Goal: Task Accomplishment & Management: Use online tool/utility

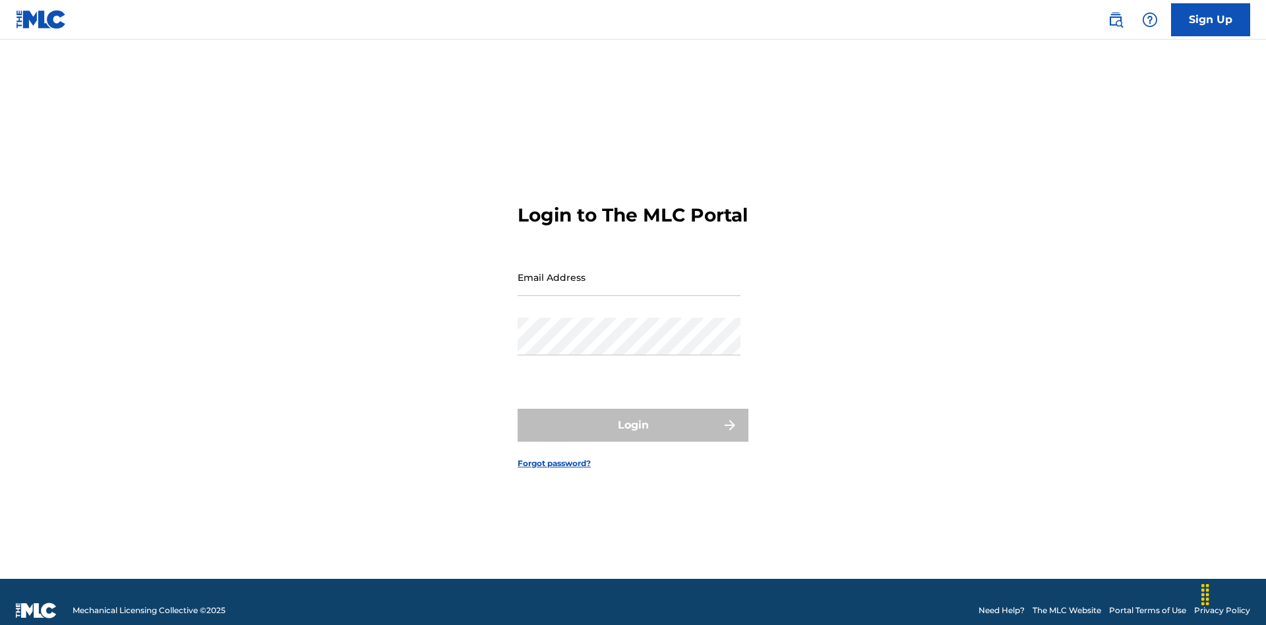
scroll to position [17, 0]
click at [629, 271] on input "Email Address" at bounding box center [629, 277] width 223 height 38
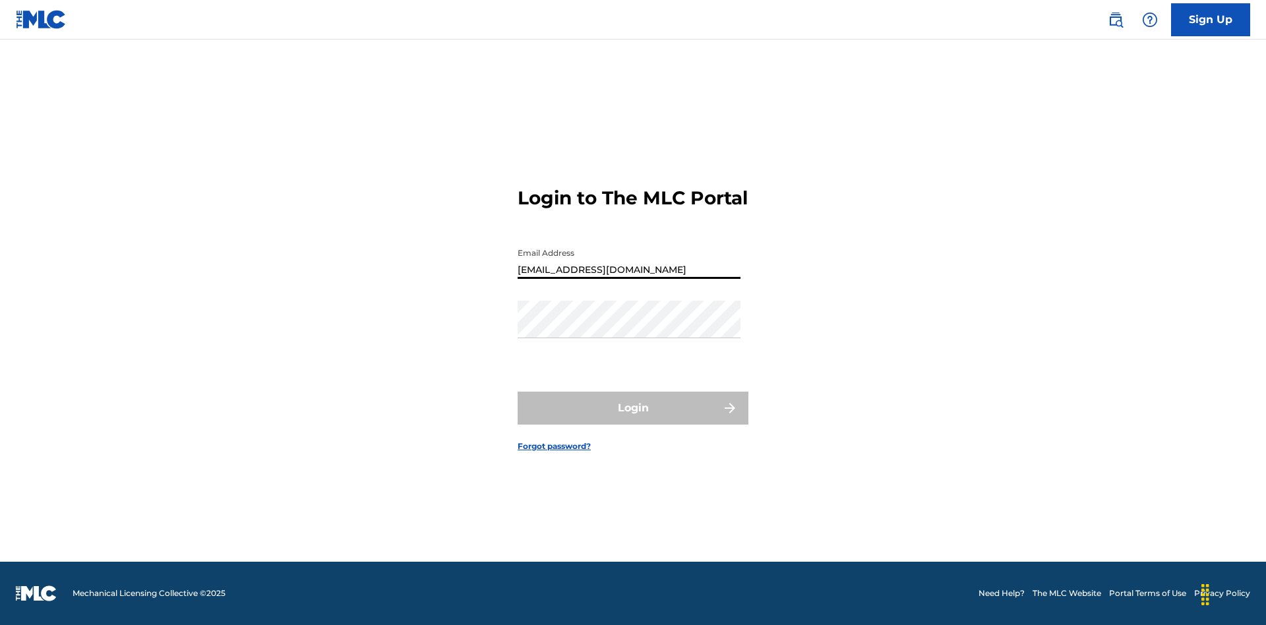
type input "[EMAIL_ADDRESS][DOMAIN_NAME]"
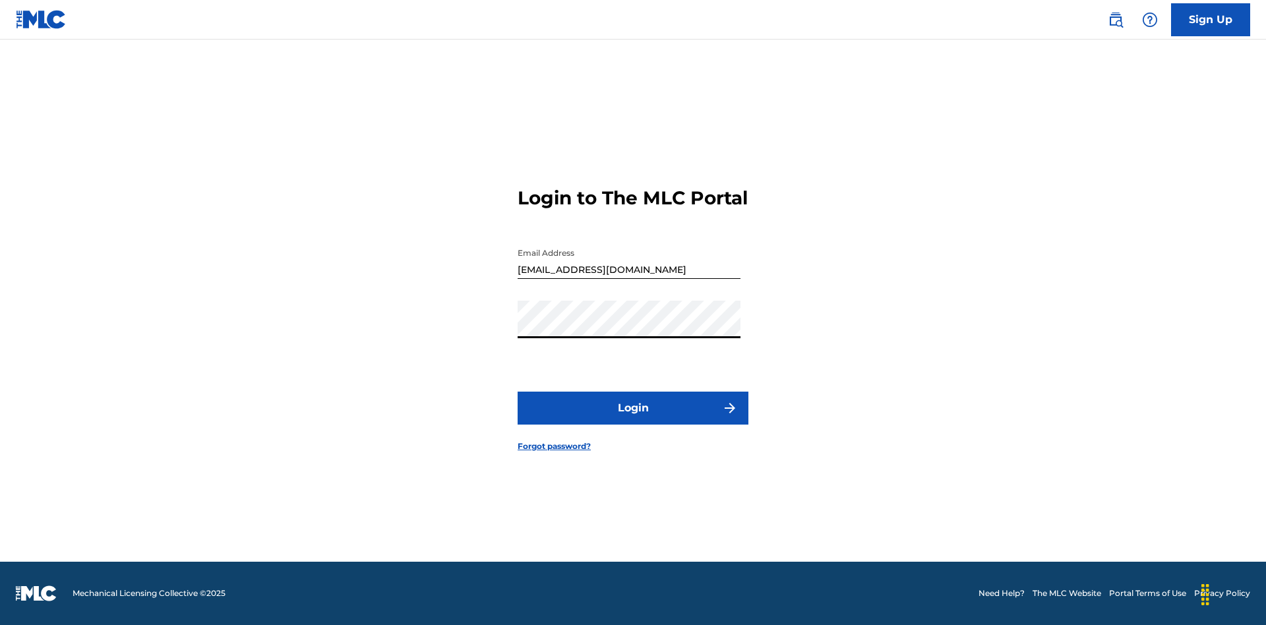
click at [633, 419] on button "Login" at bounding box center [633, 408] width 231 height 33
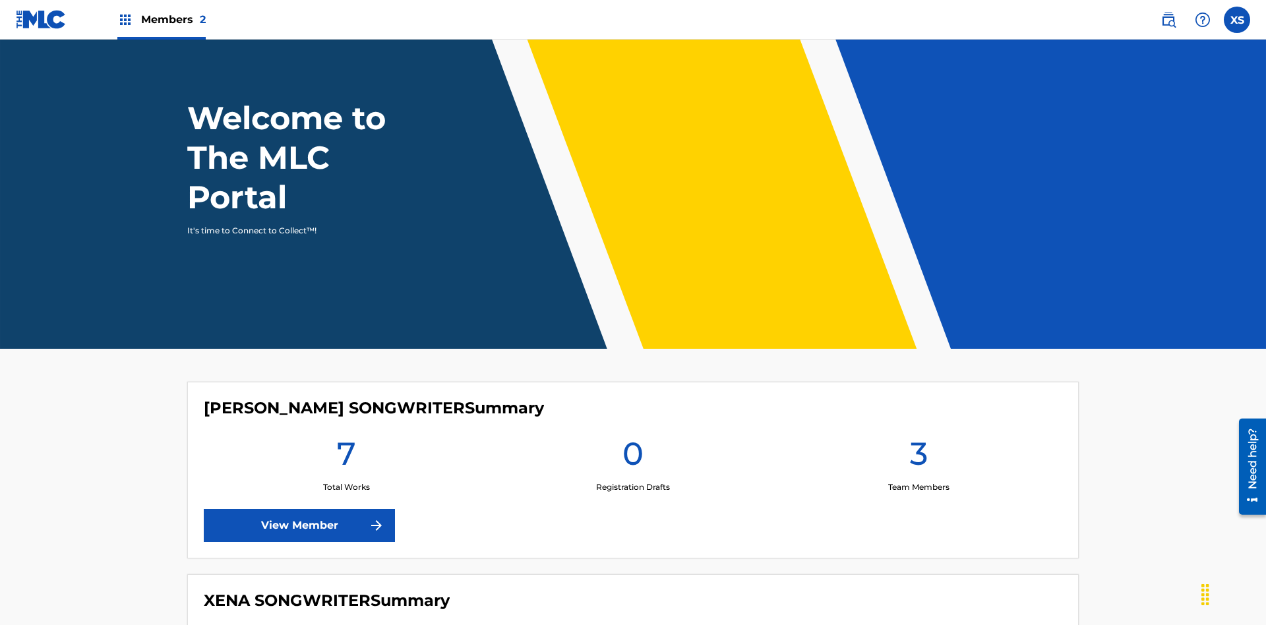
click at [161, 19] on span "Members 2" at bounding box center [173, 19] width 65 height 15
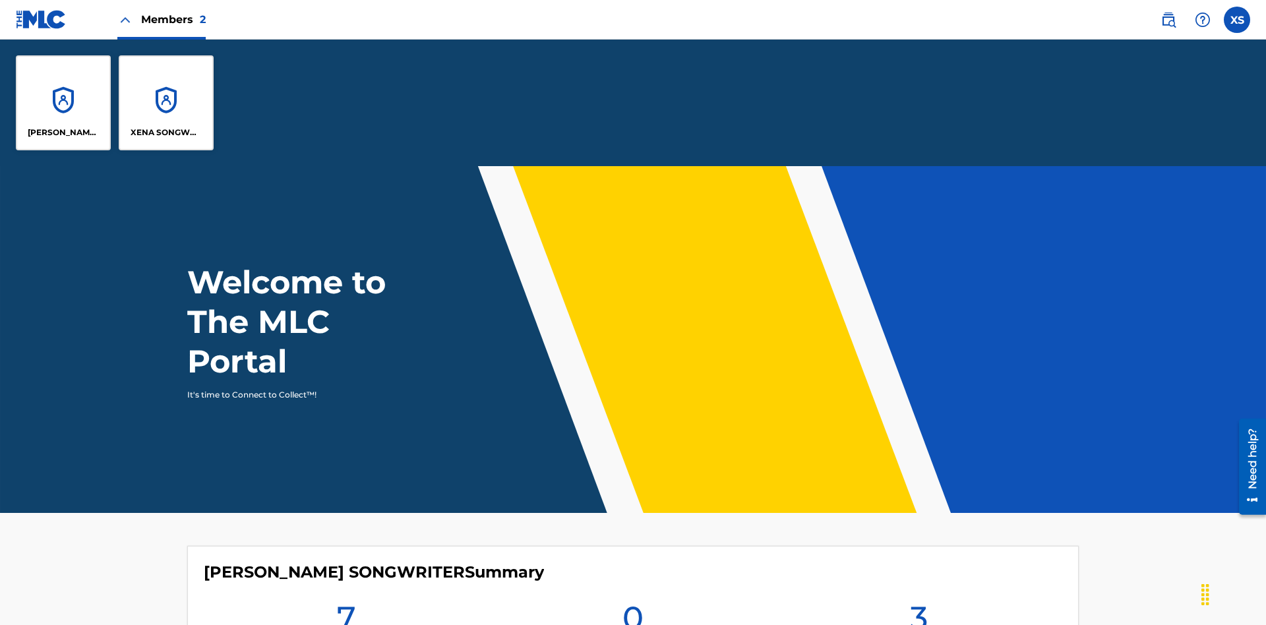
click at [63, 133] on p "[PERSON_NAME] SONGWRITER" at bounding box center [64, 133] width 72 height 12
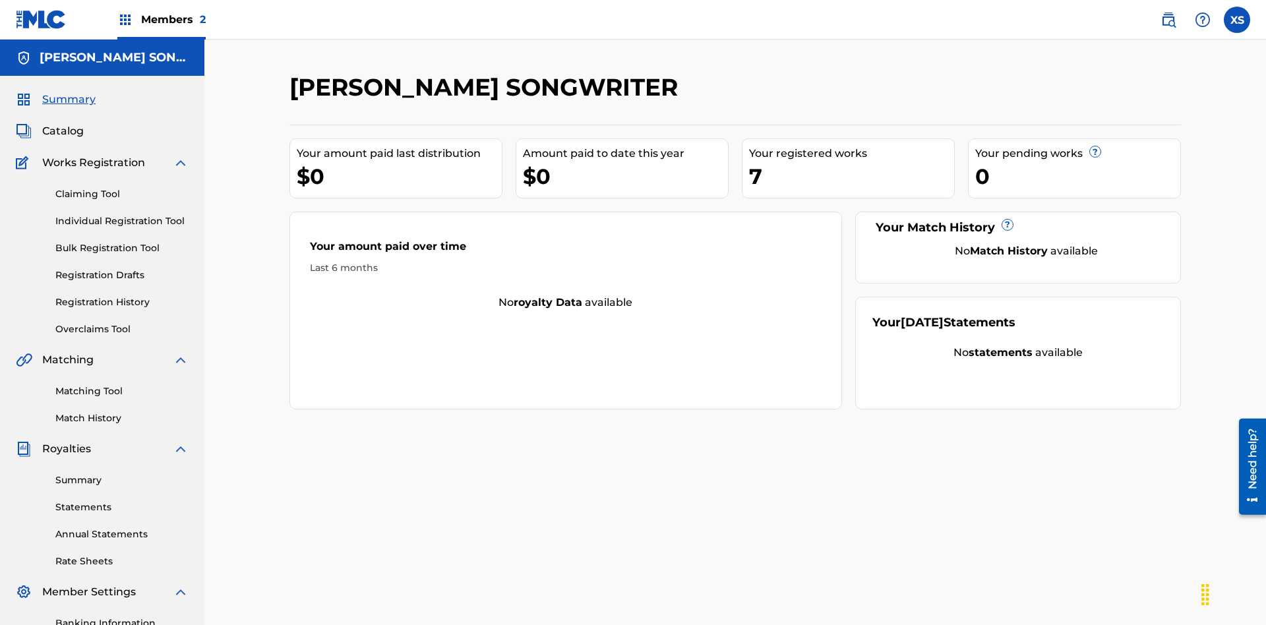
click at [122, 322] on link "Overclaims Tool" at bounding box center [121, 329] width 133 height 14
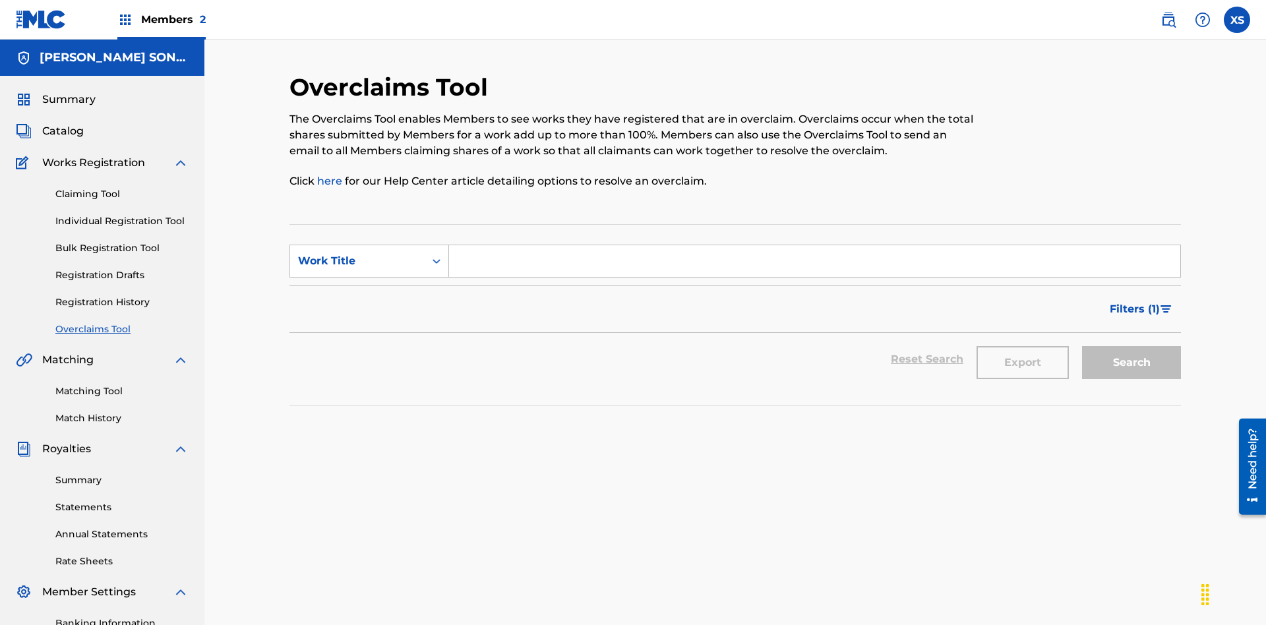
click at [1134, 301] on span "Filters ( 1 )" at bounding box center [1135, 309] width 50 height 16
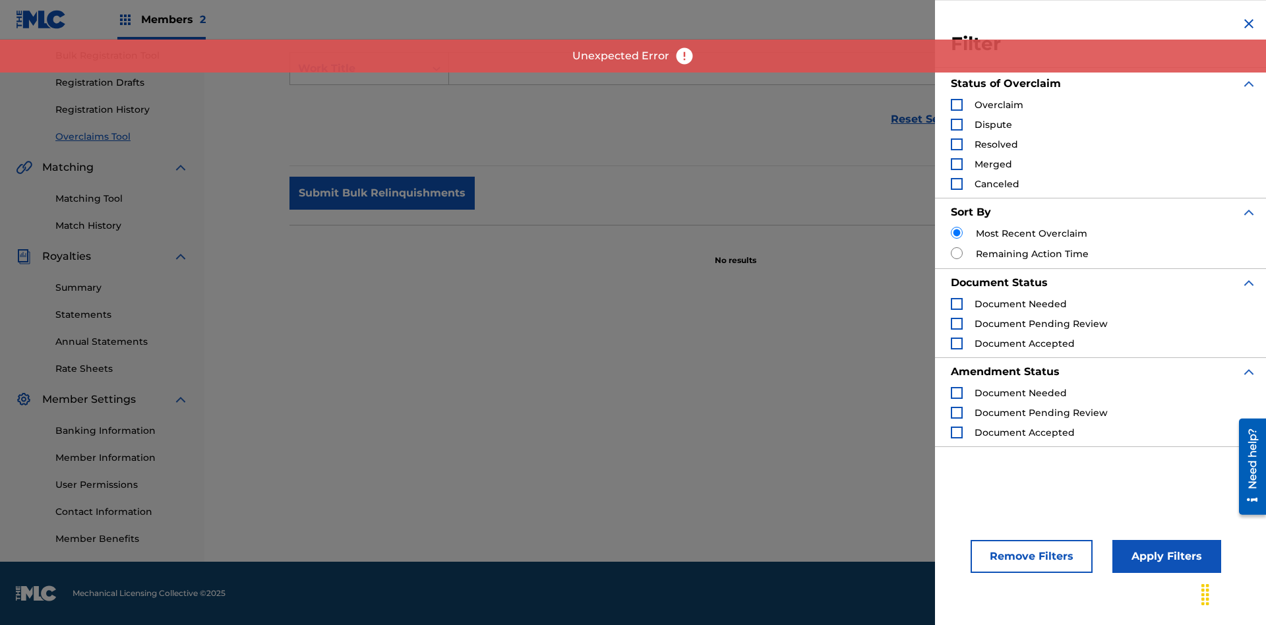
scroll to position [193, 0]
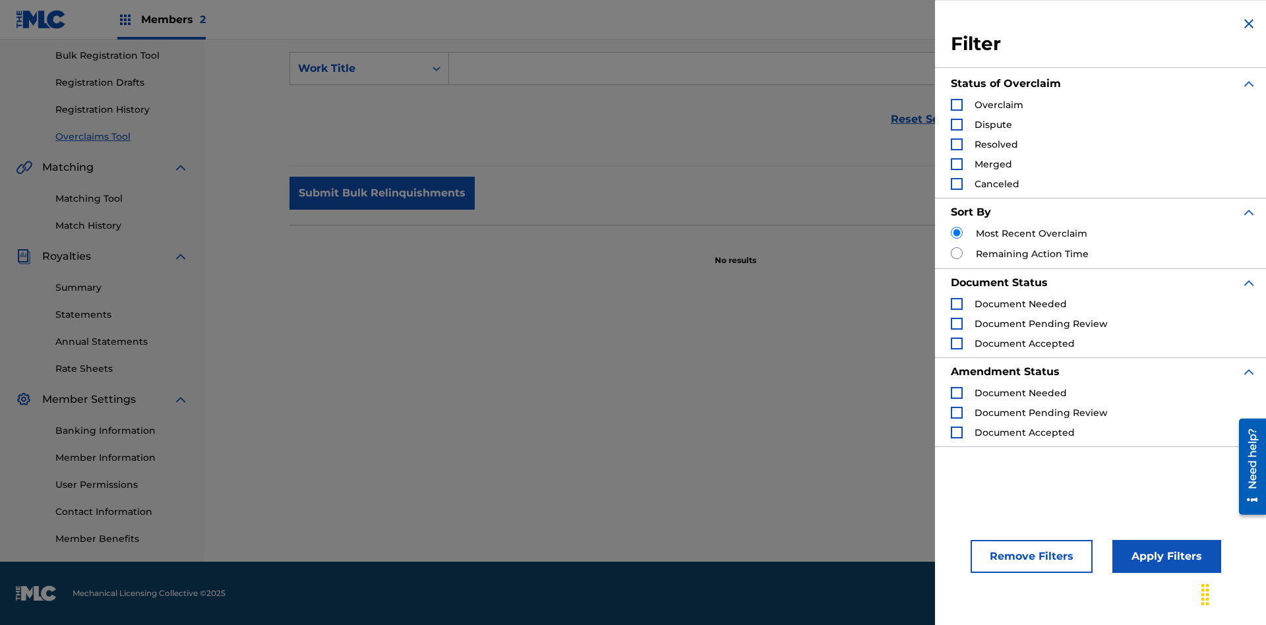
click at [957, 105] on div "Search Form" at bounding box center [957, 105] width 12 height 12
click at [1164, 557] on button "Apply Filters" at bounding box center [1166, 556] width 109 height 33
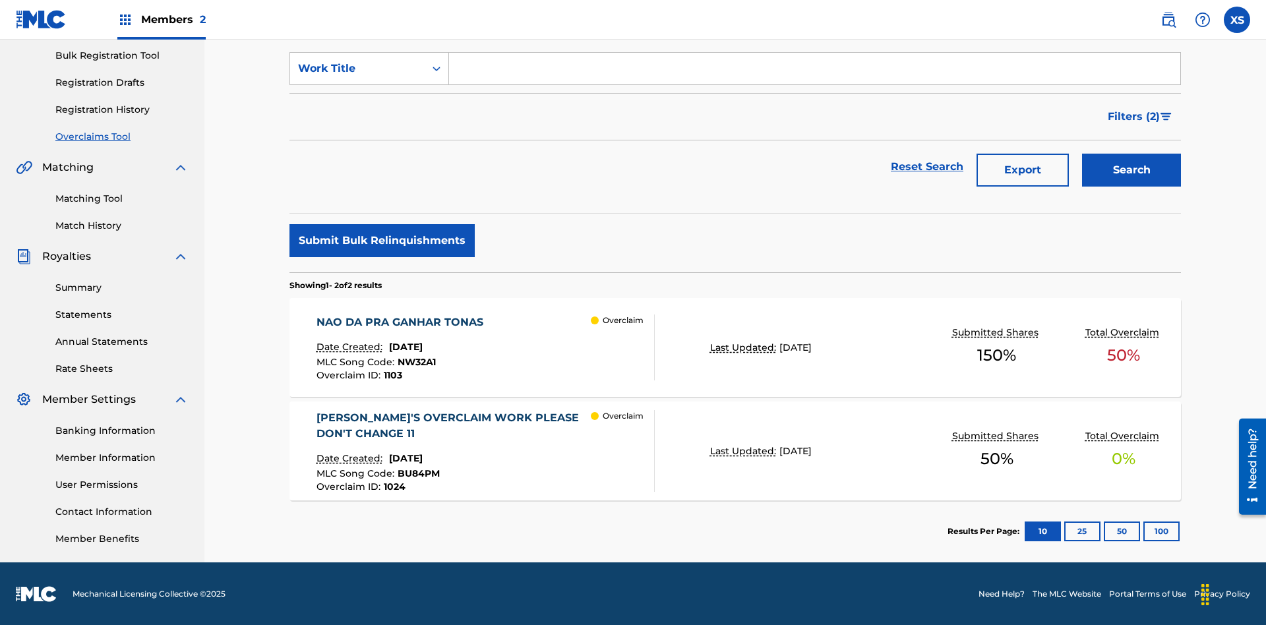
scroll to position [193, 0]
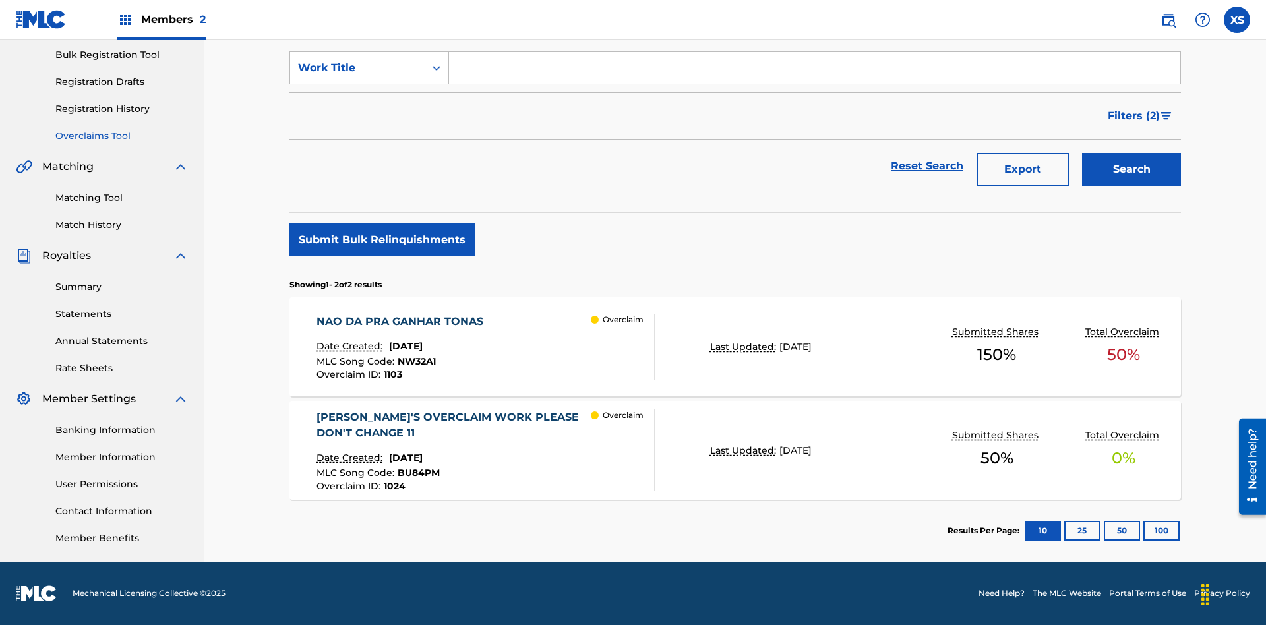
click at [1134, 116] on span "Filters ( 2 )" at bounding box center [1134, 116] width 52 height 16
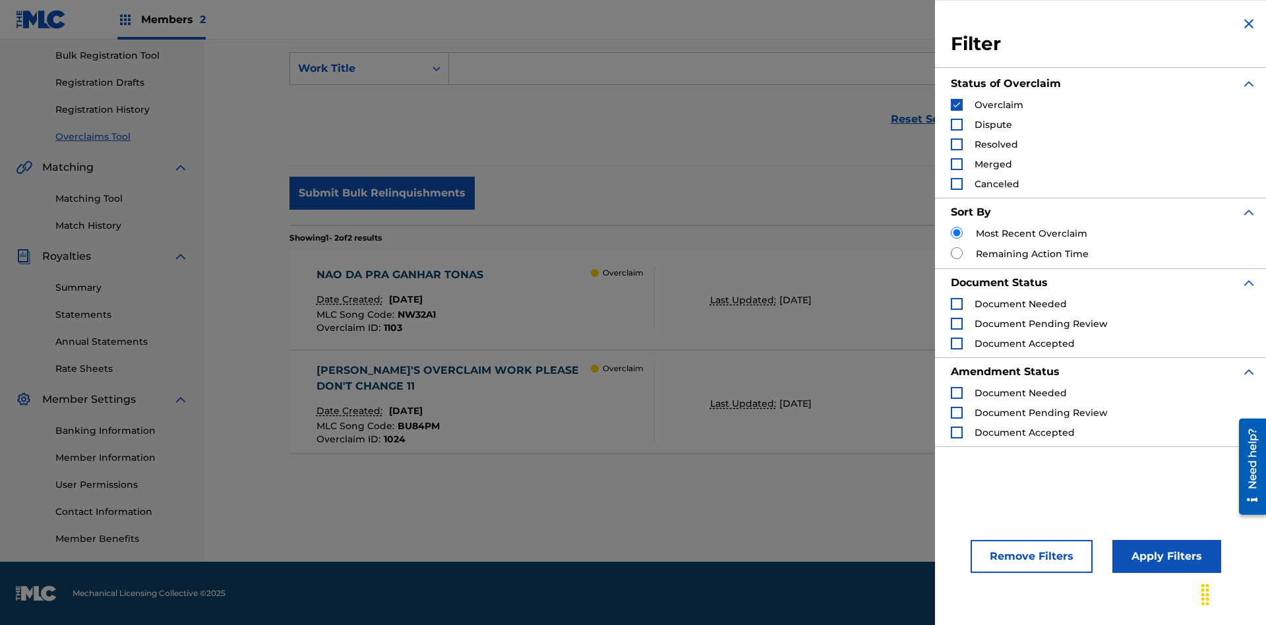
scroll to position [193, 0]
click at [957, 105] on img "Search Form" at bounding box center [956, 104] width 9 height 9
click at [957, 125] on div "Search Form" at bounding box center [957, 125] width 12 height 12
click at [1164, 557] on button "Apply Filters" at bounding box center [1166, 556] width 109 height 33
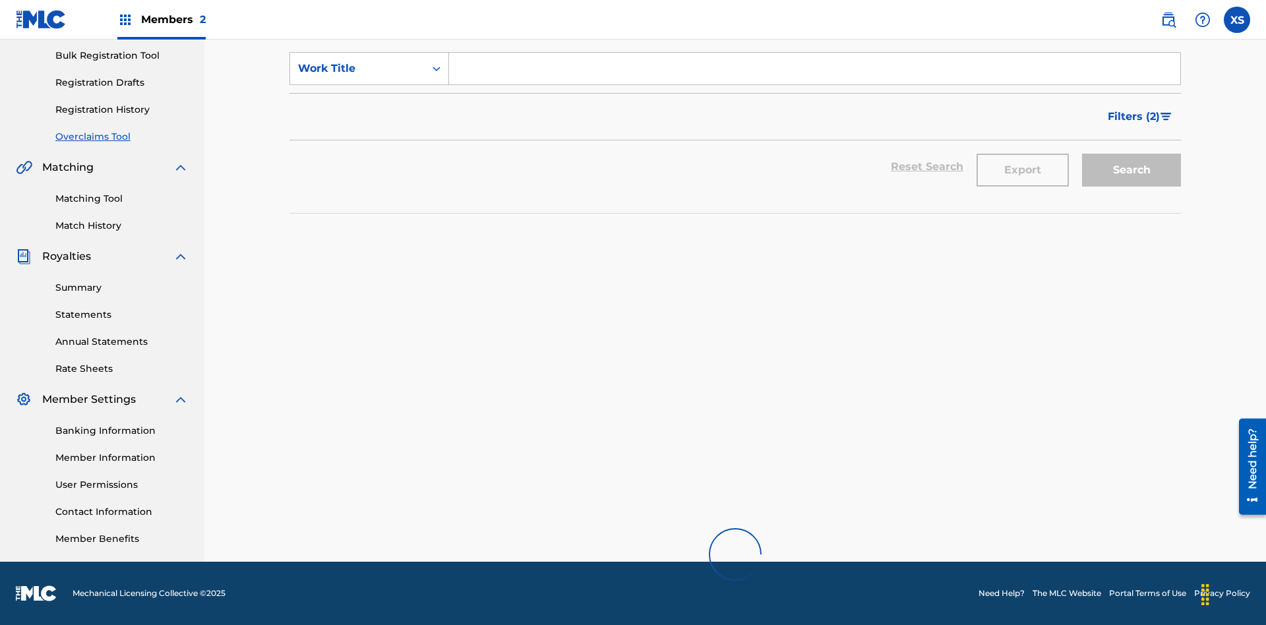
click at [1134, 109] on span "Filters ( 2 )" at bounding box center [1134, 117] width 52 height 16
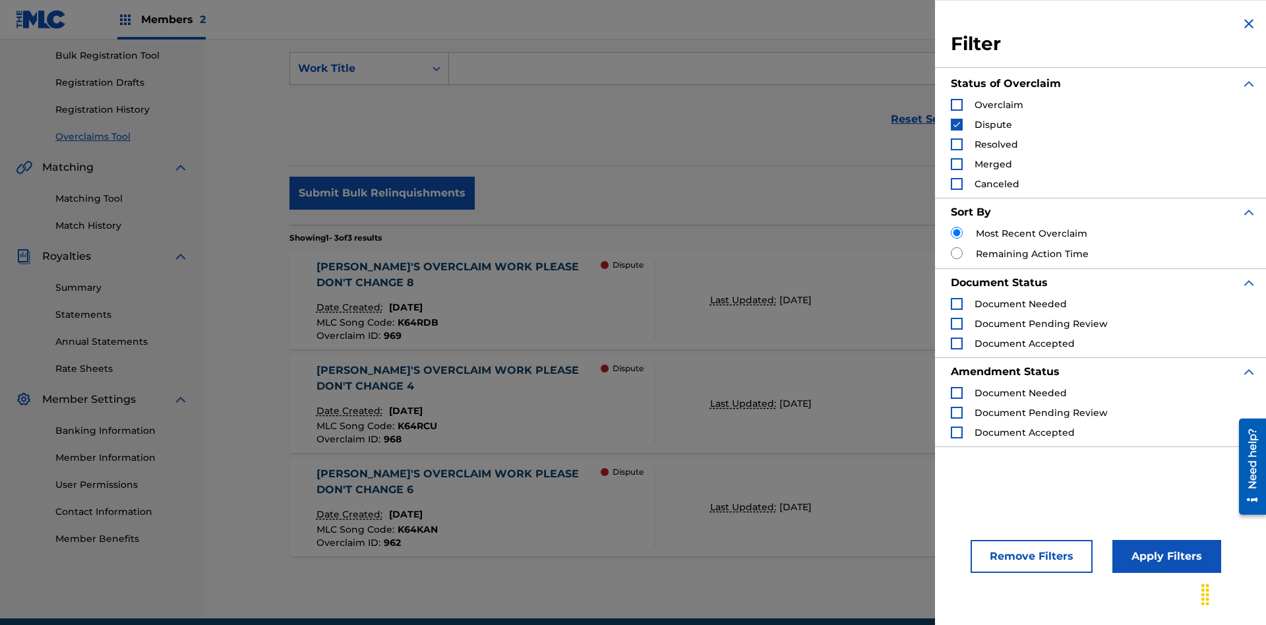
click at [957, 125] on img "Search Form" at bounding box center [956, 124] width 9 height 9
click at [957, 144] on div "Search Form" at bounding box center [957, 144] width 12 height 12
click at [1164, 557] on button "Apply Filters" at bounding box center [1166, 556] width 109 height 33
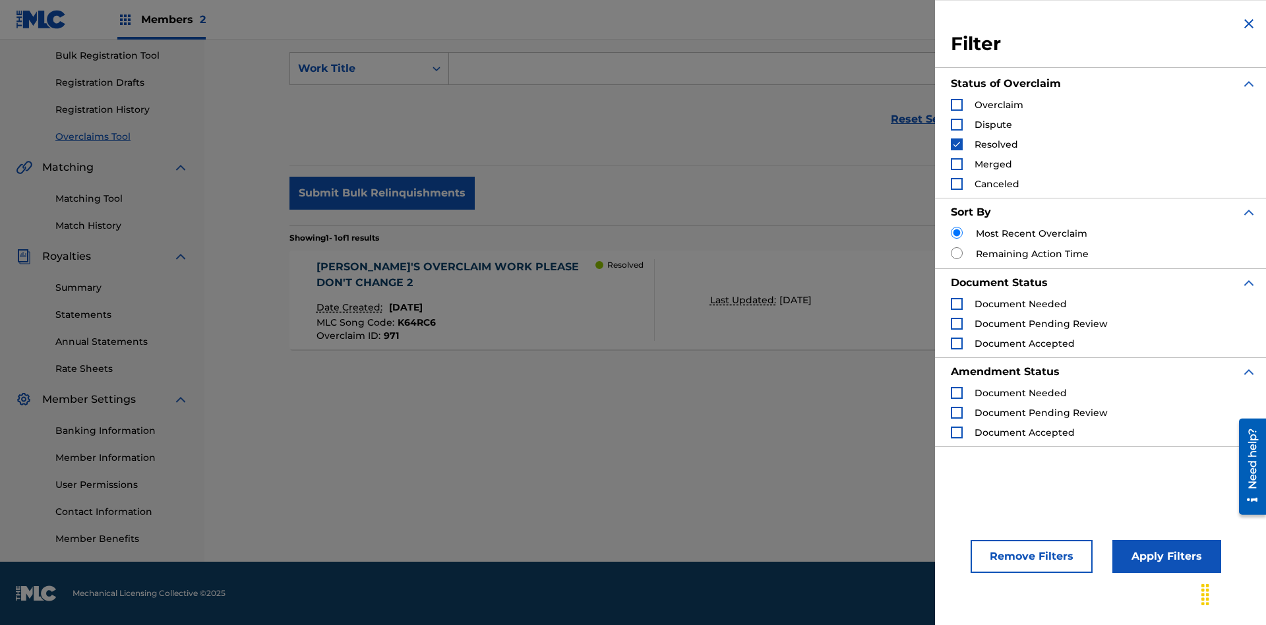
click at [957, 144] on img "Search Form" at bounding box center [956, 144] width 9 height 9
click at [957, 164] on div "Search Form" at bounding box center [957, 164] width 12 height 12
click at [1164, 557] on button "Apply Filters" at bounding box center [1166, 556] width 109 height 33
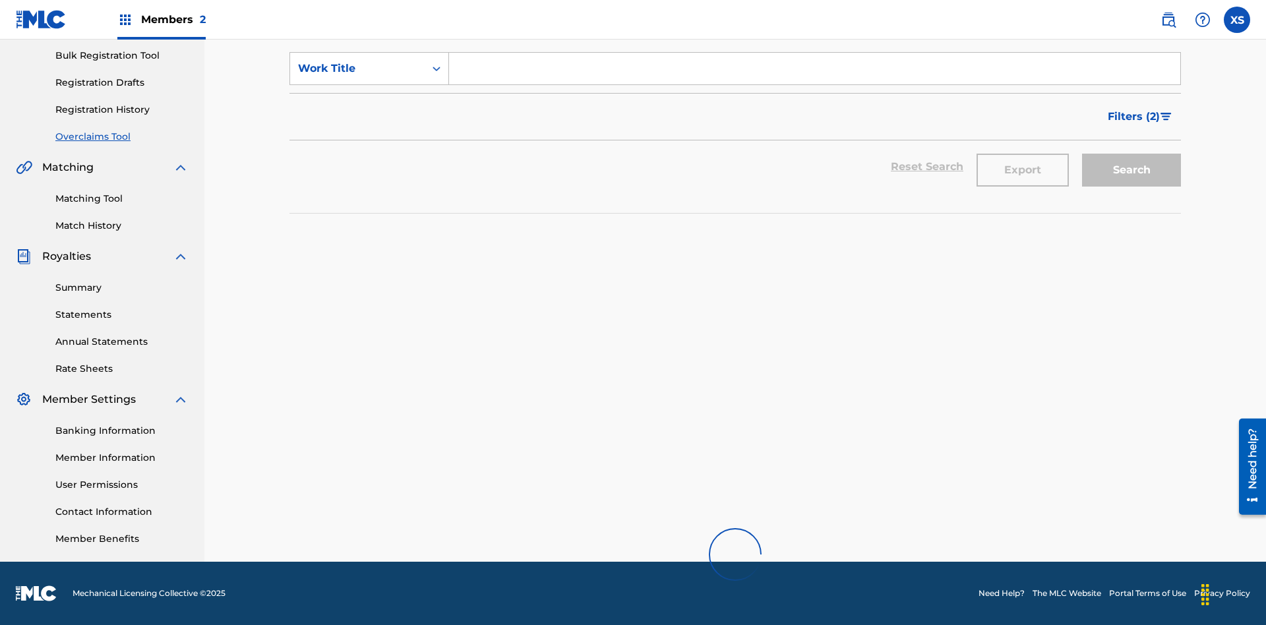
click at [1134, 117] on span "Filters ( 2 )" at bounding box center [1134, 117] width 52 height 16
